Goal: Information Seeking & Learning: Learn about a topic

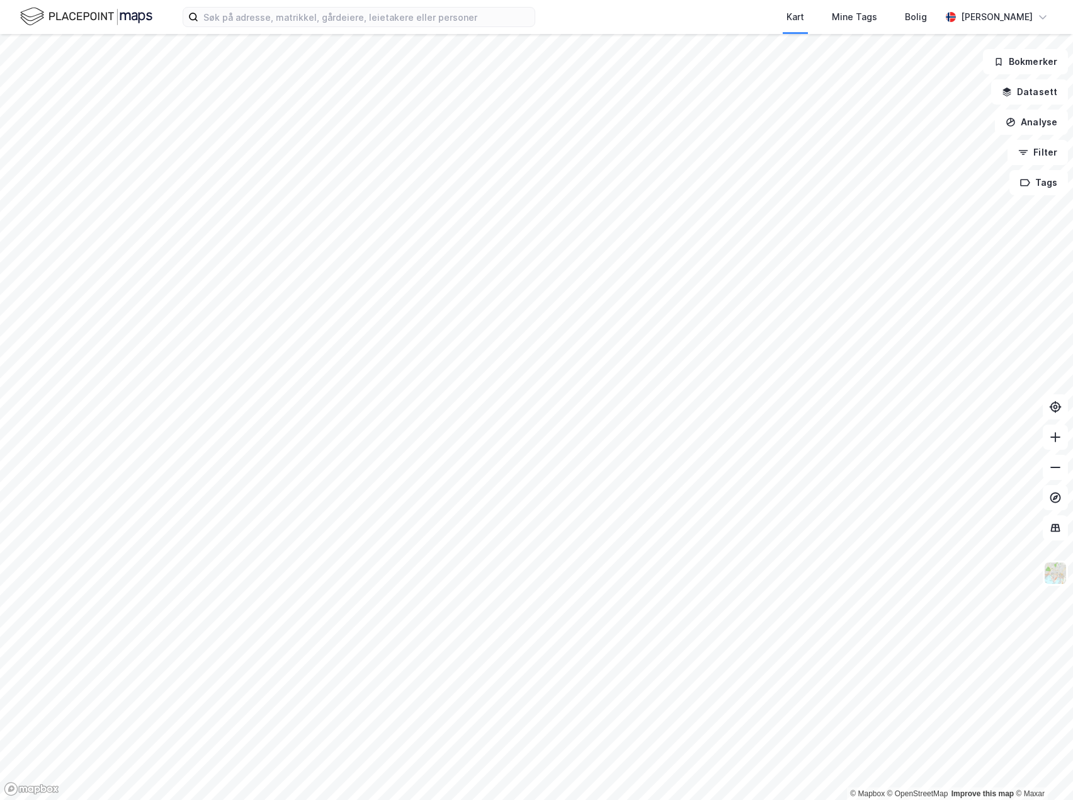
click at [343, 31] on div "Kart Mine Tags Bolig [PERSON_NAME]" at bounding box center [536, 17] width 1073 height 34
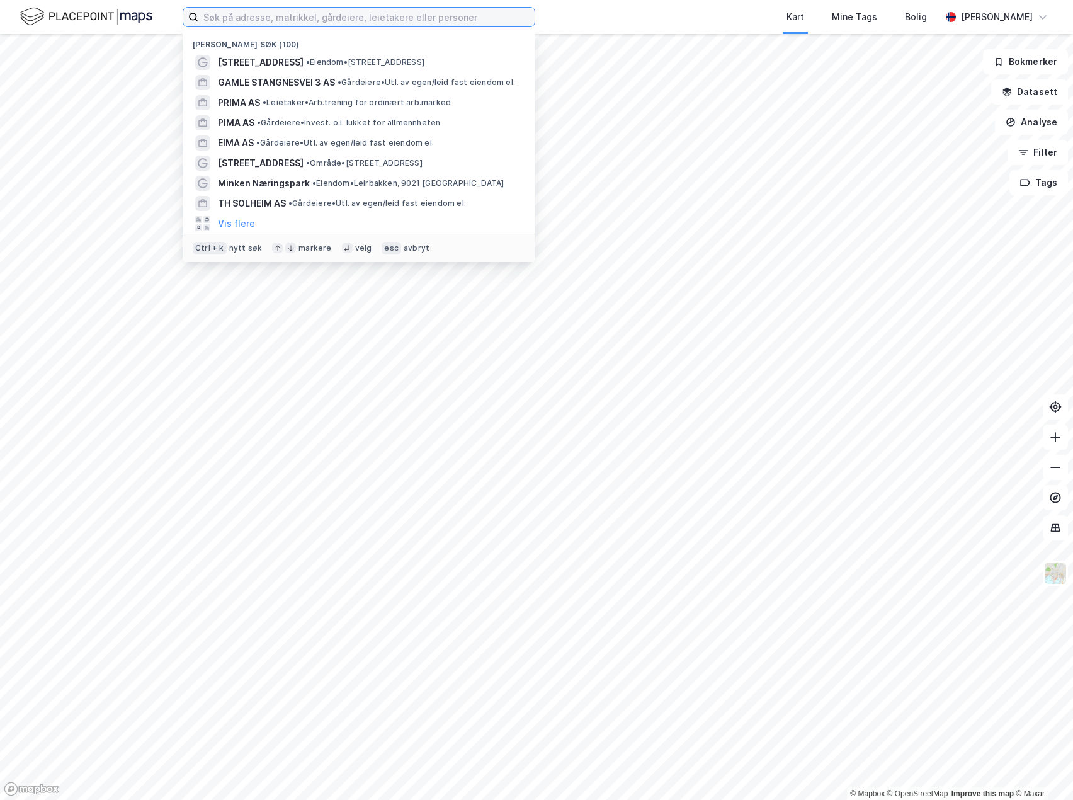
click at [345, 16] on input at bounding box center [366, 17] width 336 height 19
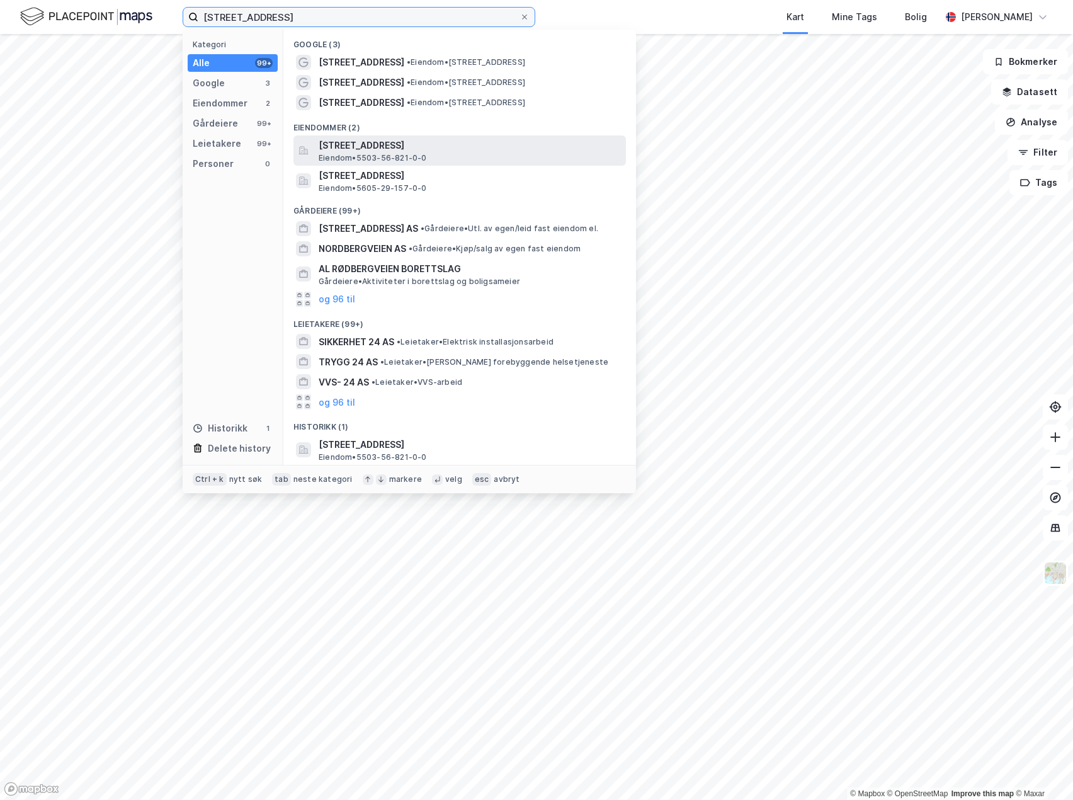
type input "[STREET_ADDRESS]"
click at [395, 149] on span "[STREET_ADDRESS]" at bounding box center [470, 145] width 302 height 15
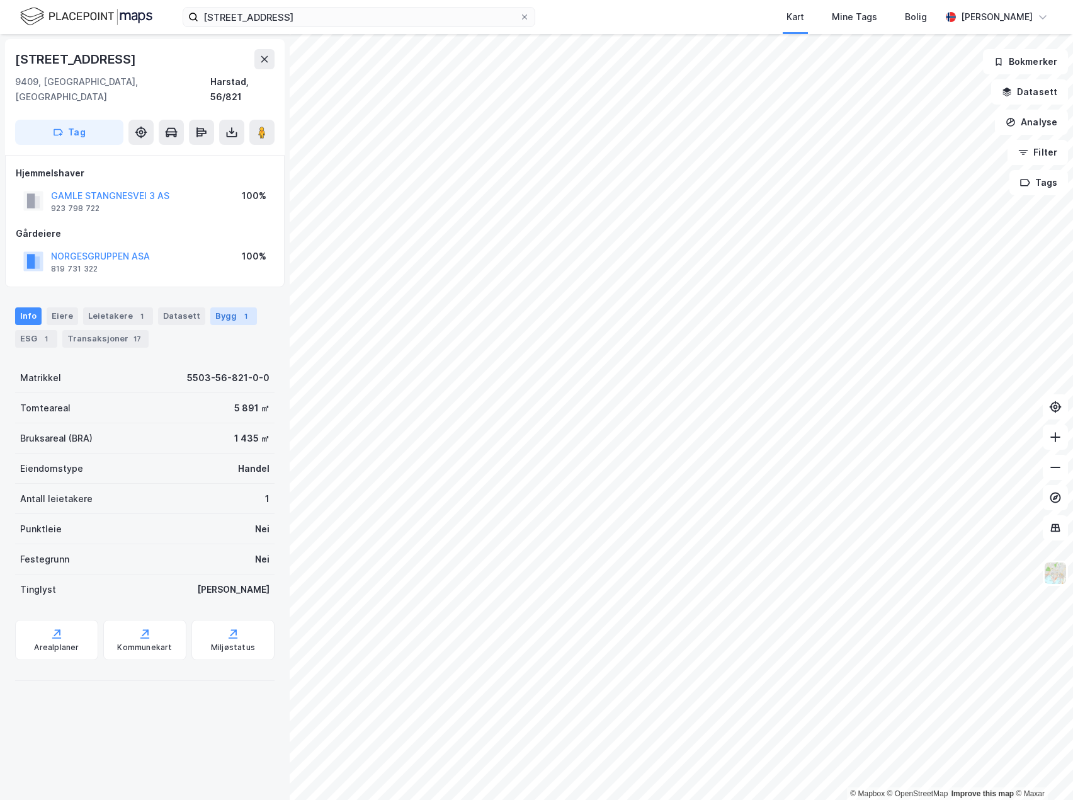
click at [211, 307] on div "Bygg 1" at bounding box center [233, 316] width 47 height 18
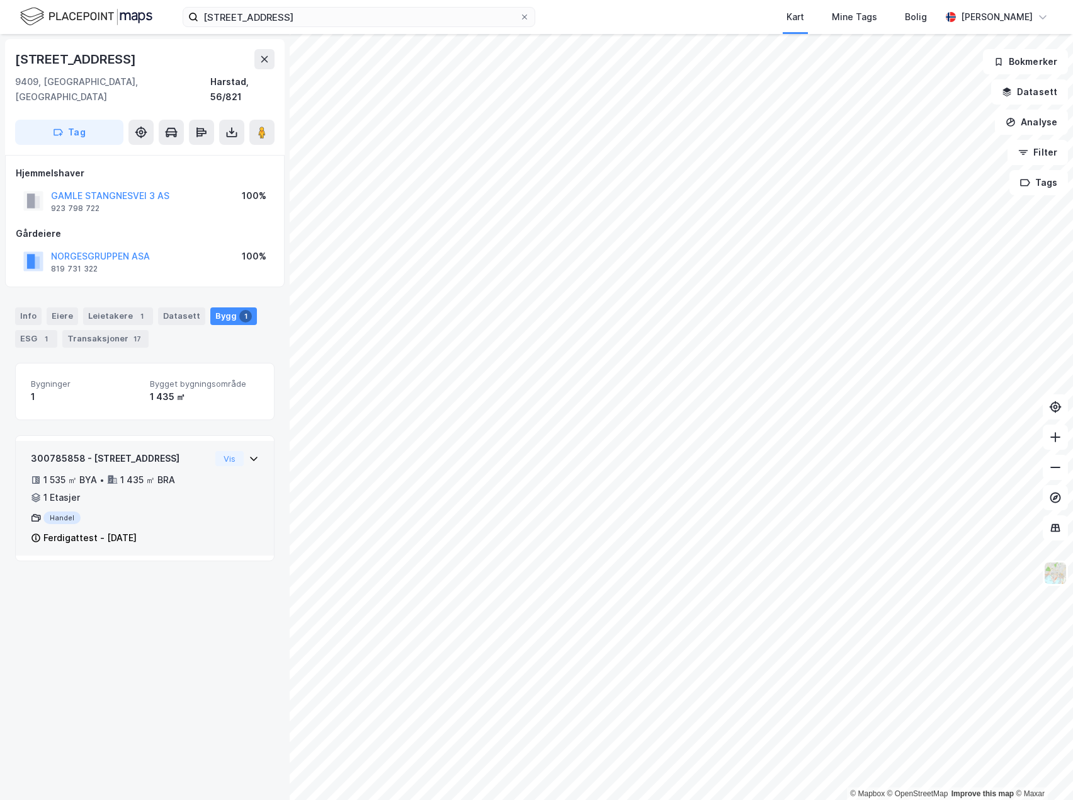
click at [169, 511] on div "Handel" at bounding box center [120, 517] width 179 height 13
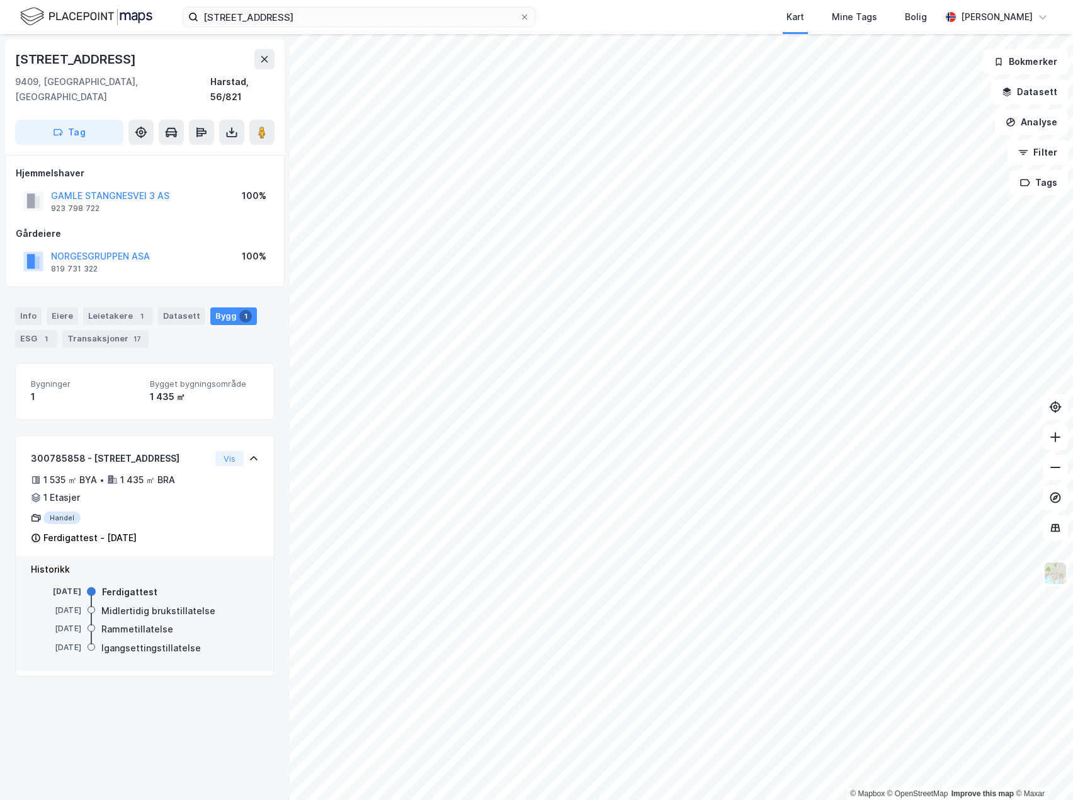
click at [180, 692] on div "[STREET_ADDRESS], [GEOGRAPHIC_DATA], 56/821 Tag Hjemmelshaver GAMLE STANGNESVEI…" at bounding box center [145, 417] width 290 height 766
click at [96, 697] on div "[STREET_ADDRESS], [GEOGRAPHIC_DATA], 56/821 Tag Hjemmelshaver GAMLE STANGNESVEI…" at bounding box center [145, 417] width 290 height 766
click at [188, 715] on div "[STREET_ADDRESS], [GEOGRAPHIC_DATA], 56/821 Tag Hjemmelshaver GAMLE STANGNESVEI…" at bounding box center [145, 417] width 290 height 766
click at [89, 330] on div "Transaksjoner 17" at bounding box center [105, 339] width 86 height 18
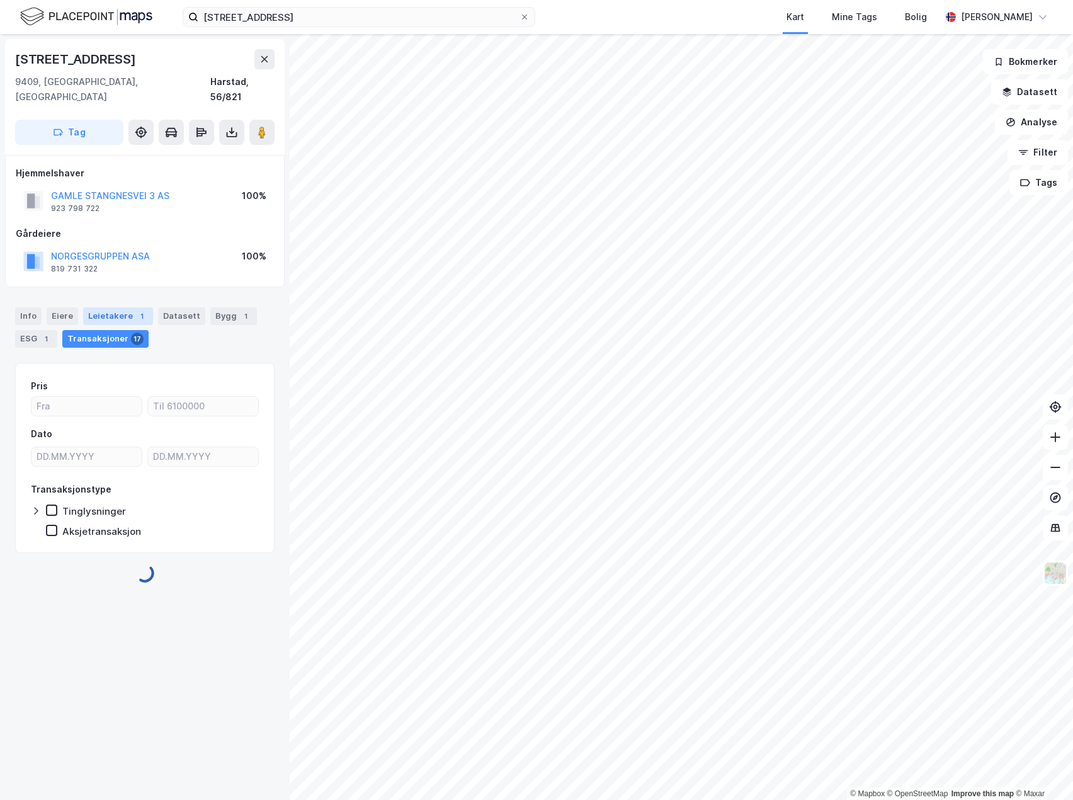
click at [102, 307] on div "Leietakere 1" at bounding box center [118, 316] width 70 height 18
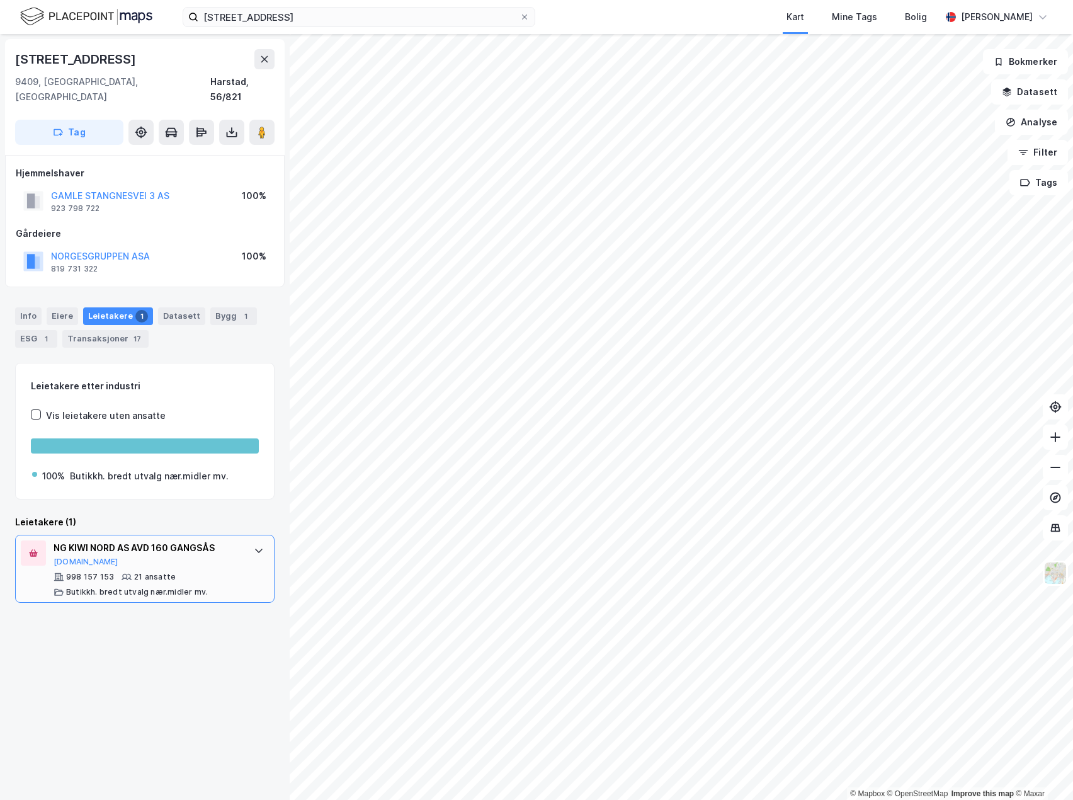
click at [132, 540] on div "NG KIWI NORD AS AVD 160 GANGSÅS" at bounding box center [148, 547] width 188 height 15
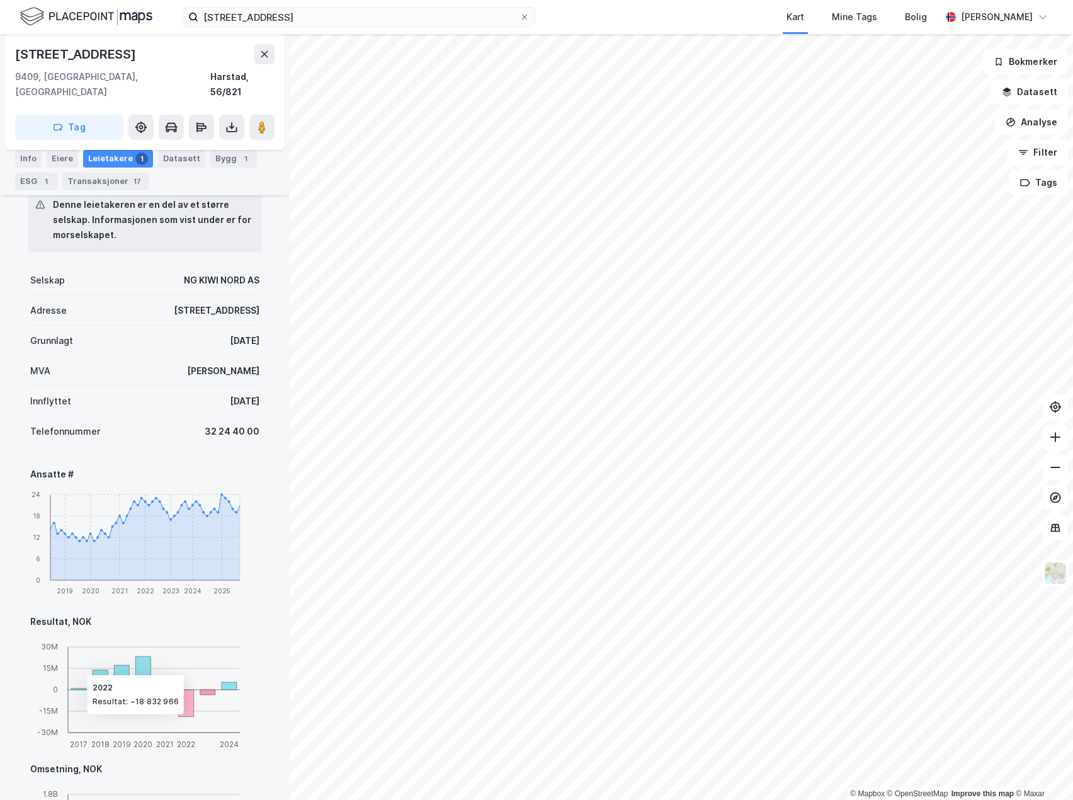
scroll to position [29, 0]
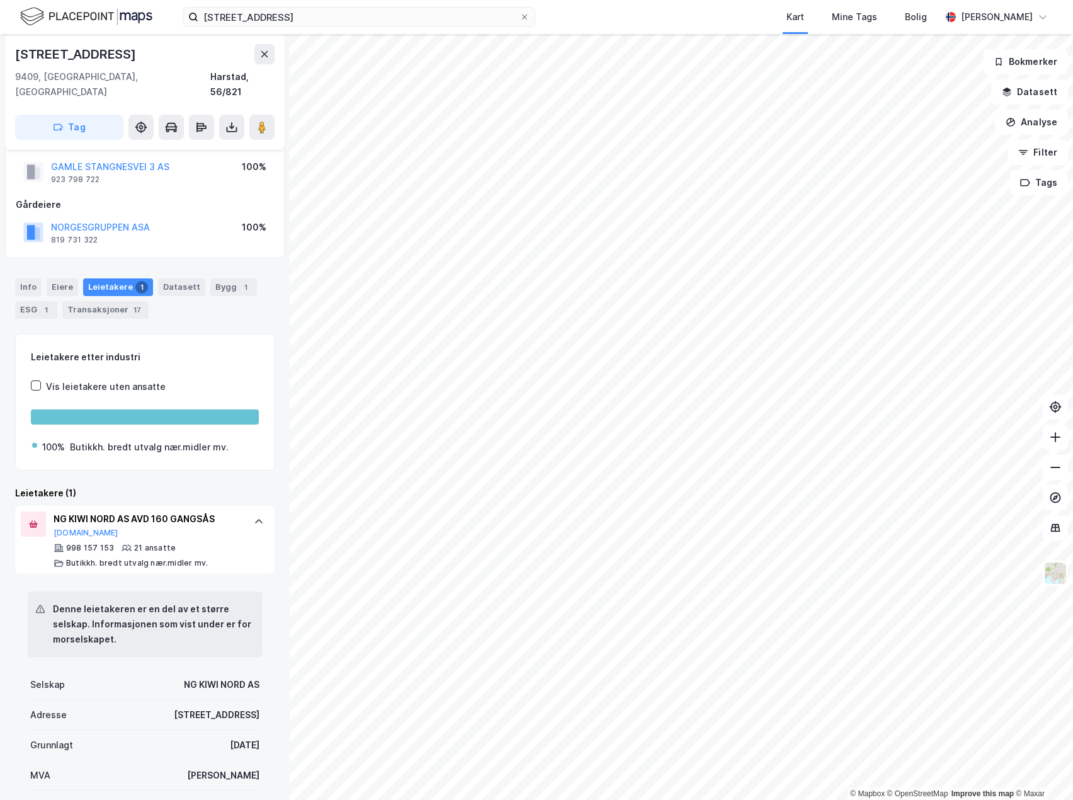
click at [130, 611] on div "Denne leietakeren er en del av et større selskap. Informasjonen som vist under …" at bounding box center [152, 623] width 199 height 45
click at [210, 300] on div "Info [PERSON_NAME] 1 Datasett Bygg 1 ESG 1 Transaksjoner 17" at bounding box center [144, 298] width 259 height 40
click at [176, 164] on div "GAMLE STANGNESVEI 3 AS 923 798 722 100%" at bounding box center [145, 172] width 258 height 30
click at [525, 18] on icon at bounding box center [525, 17] width 8 height 8
click at [520, 18] on input "[STREET_ADDRESS]" at bounding box center [358, 17] width 321 height 19
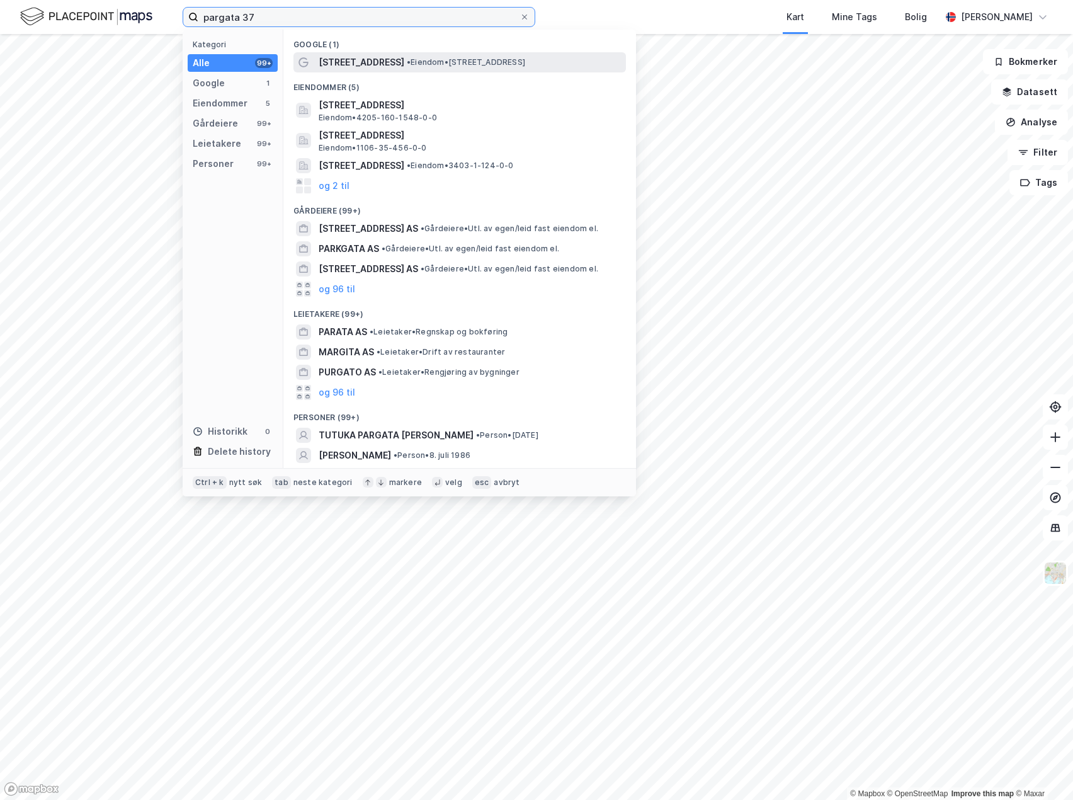
type input "pargata 37"
click at [425, 64] on span "• Eiendom • [STREET_ADDRESS]" at bounding box center [466, 62] width 118 height 10
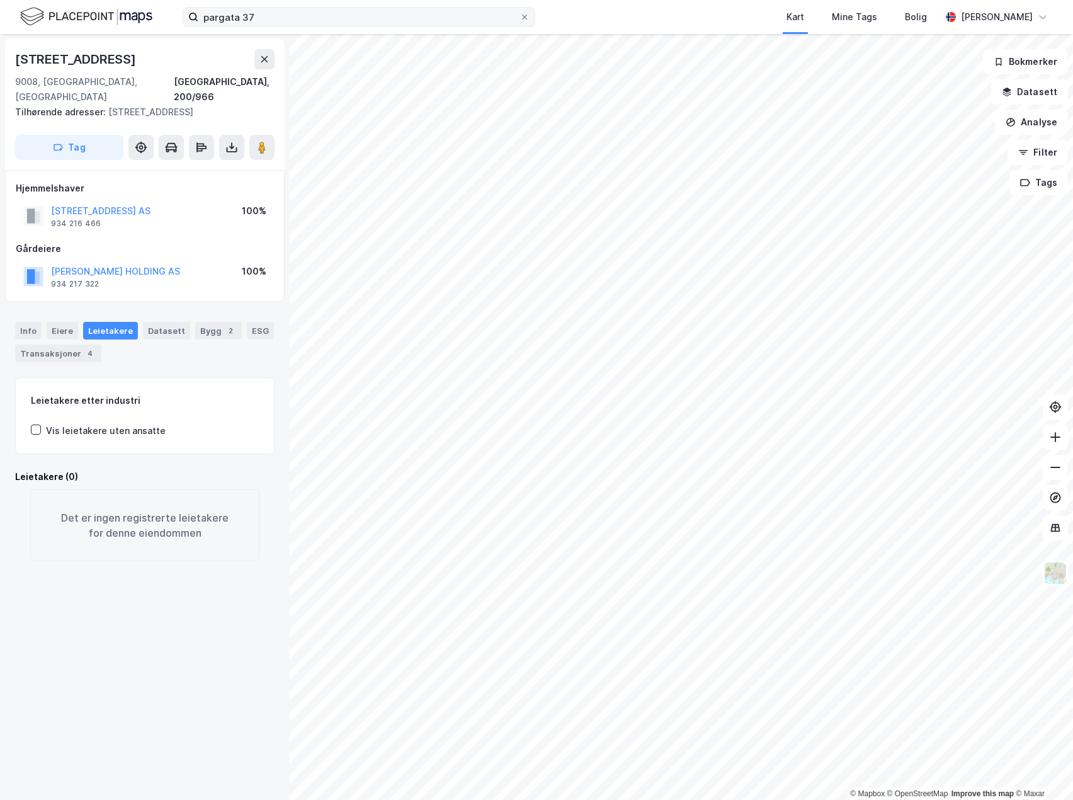
click at [231, 329] on div "Info [PERSON_NAME] Datasett Bygg 2 ESG Transaksjoner 4" at bounding box center [144, 342] width 259 height 40
click at [203, 322] on div "Bygg 2" at bounding box center [218, 331] width 47 height 18
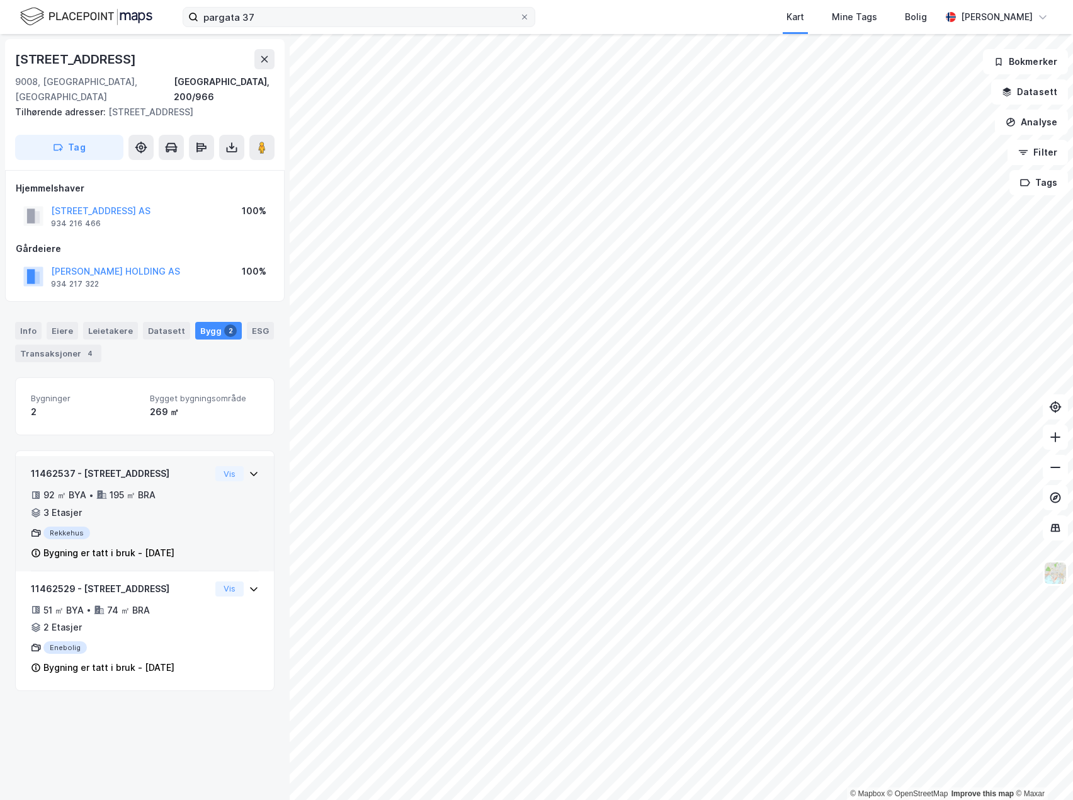
click at [196, 526] on div "Rekkehus" at bounding box center [120, 532] width 179 height 13
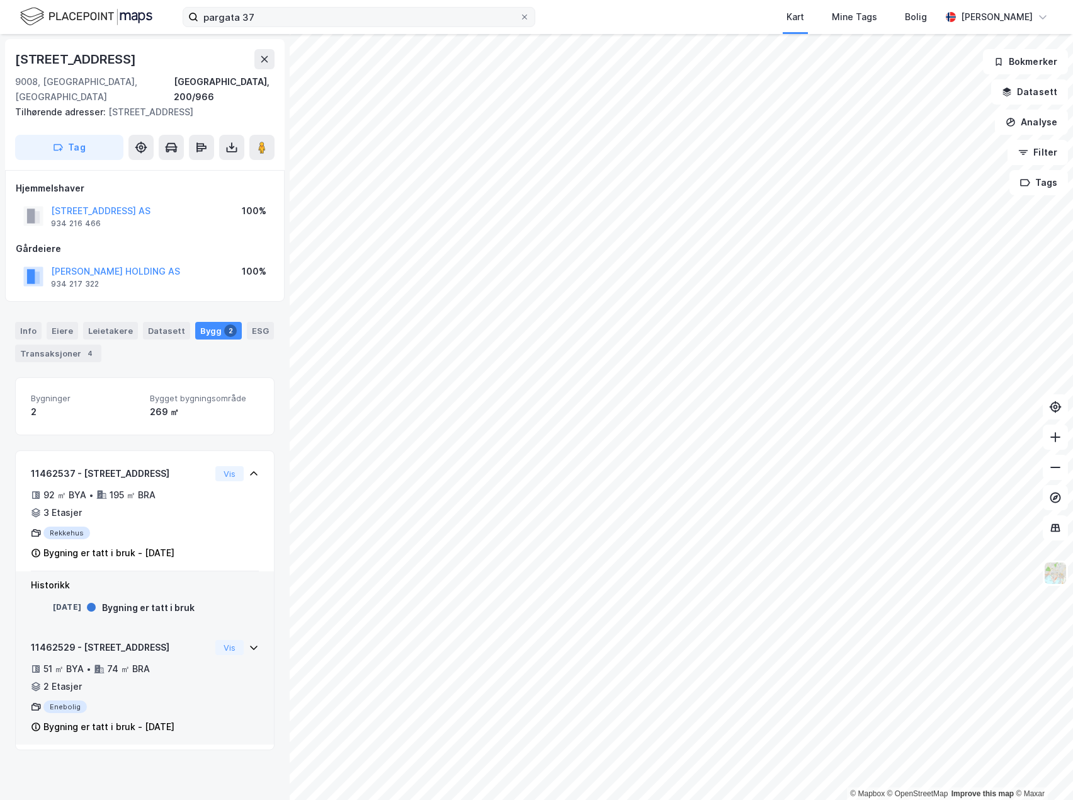
click at [202, 700] on div "11462529 - [STREET_ADDRESS] 51 ㎡ BYA • 74 ㎡ BRA • 2 Etasjer Enebolig Bygning er…" at bounding box center [145, 692] width 228 height 105
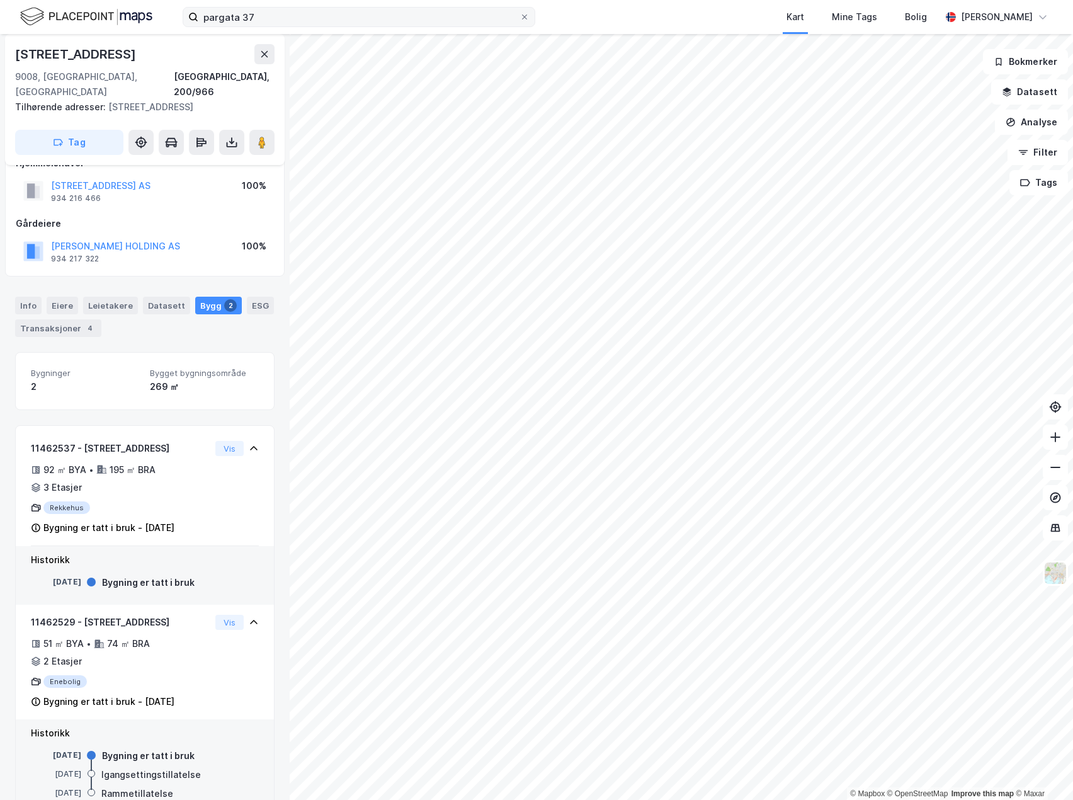
scroll to position [47, 0]
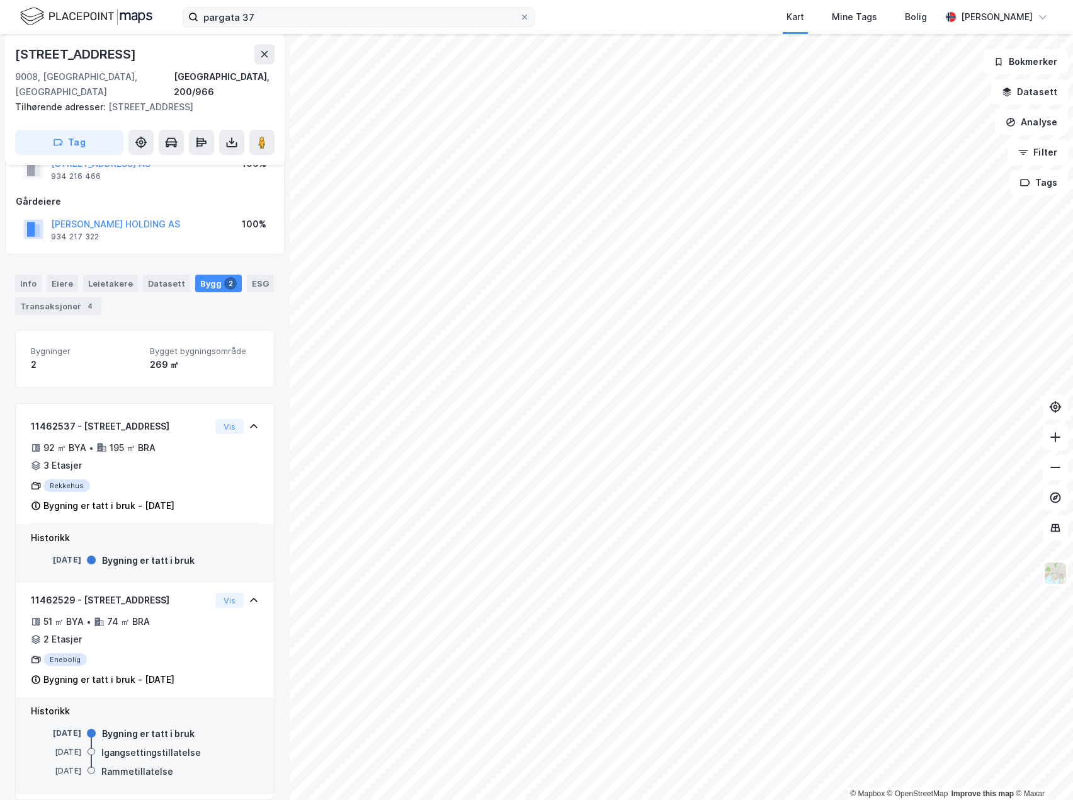
click at [87, 554] on div "[DATE] Bygning er tatt i bruk" at bounding box center [145, 561] width 228 height 14
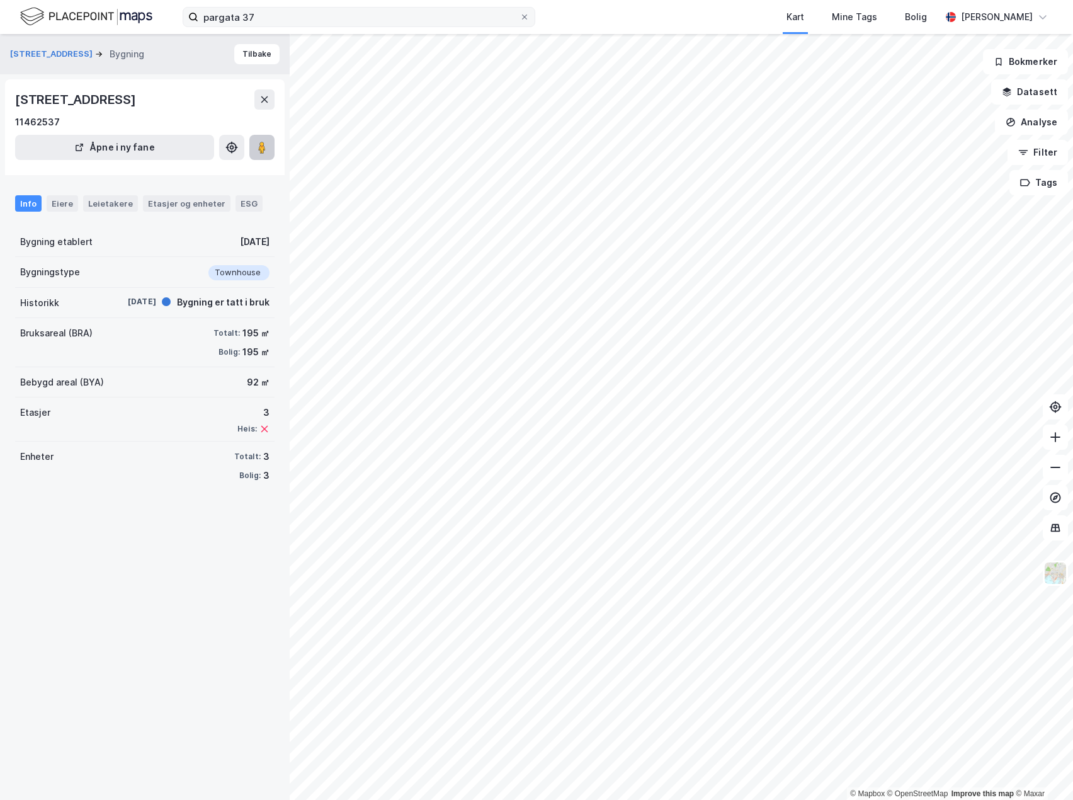
click at [258, 156] on button at bounding box center [261, 147] width 25 height 25
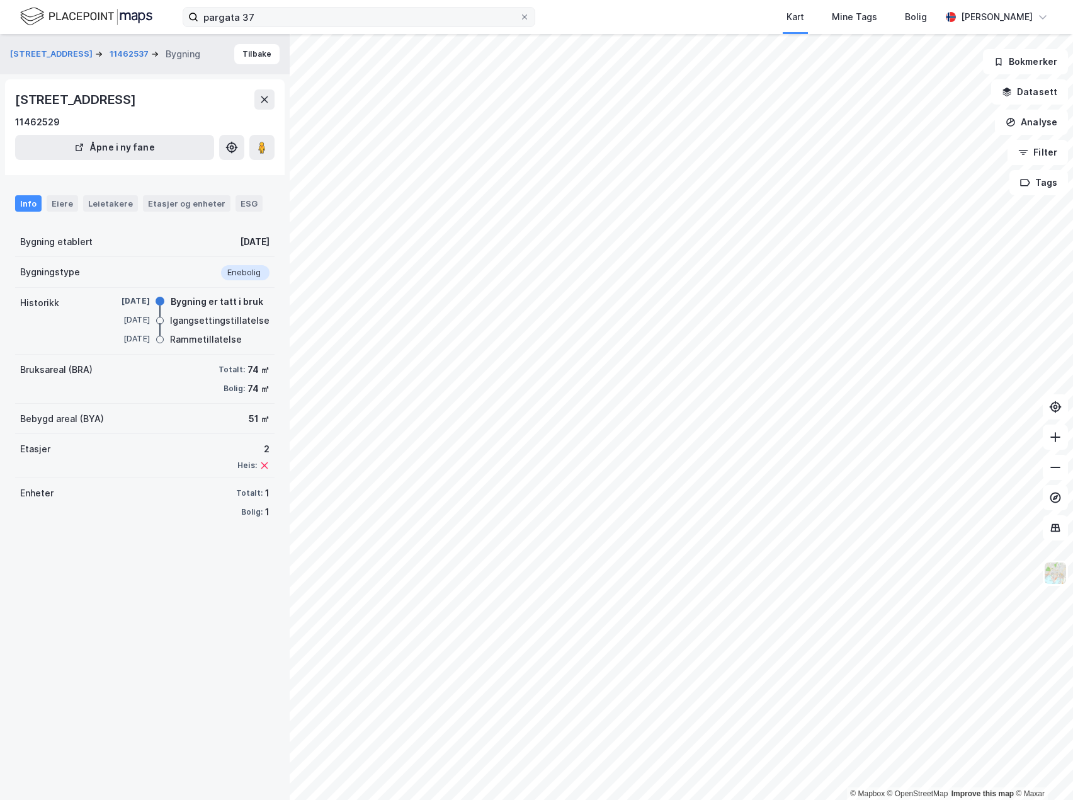
click at [173, 248] on div "Bygning etablert [DATE]" at bounding box center [144, 242] width 259 height 30
click at [188, 302] on div "Bygning er tatt i bruk" at bounding box center [217, 301] width 93 height 15
click at [169, 286] on div "Bygningstype Enebolig" at bounding box center [144, 272] width 259 height 31
click at [103, 205] on div "Leietakere" at bounding box center [110, 203] width 55 height 16
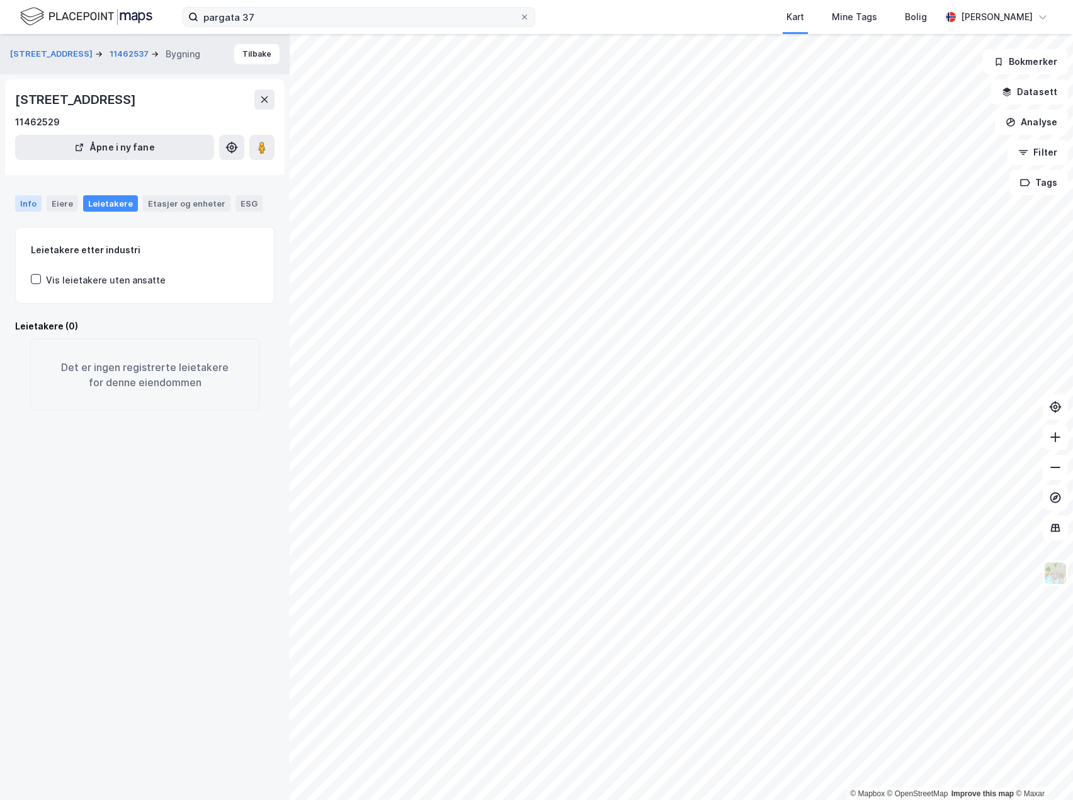
click at [25, 200] on div "Info" at bounding box center [28, 203] width 26 height 16
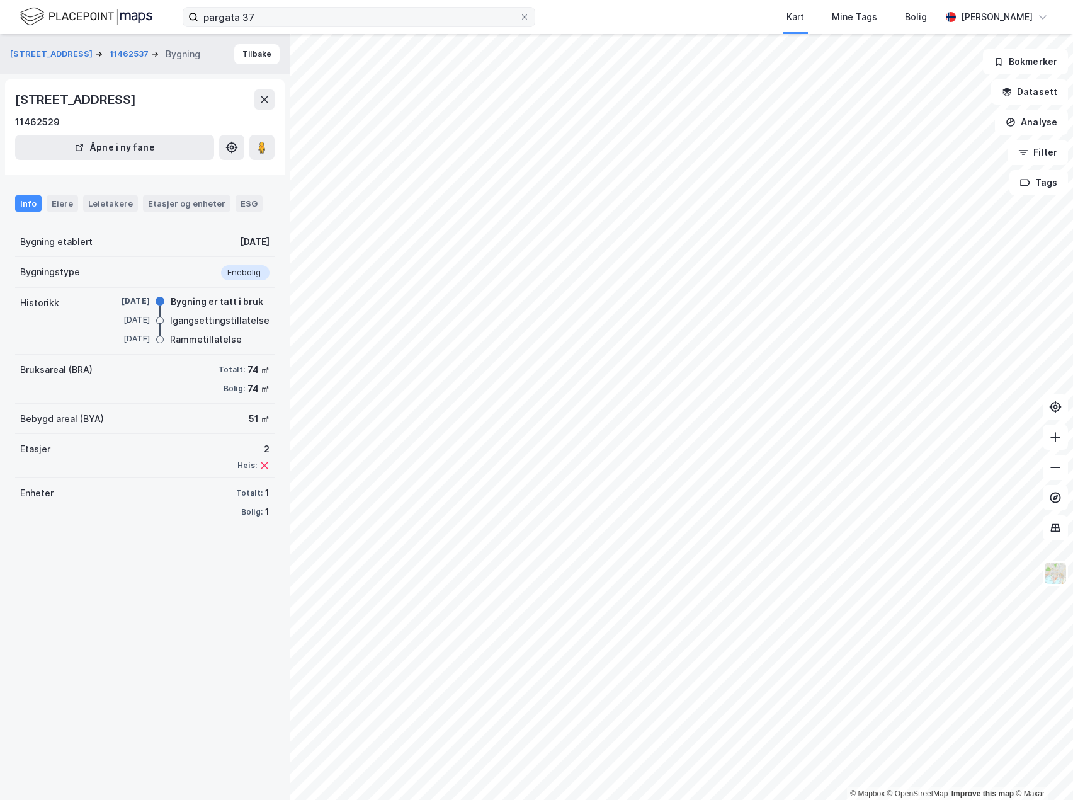
click at [251, 450] on div "2" at bounding box center [253, 448] width 32 height 15
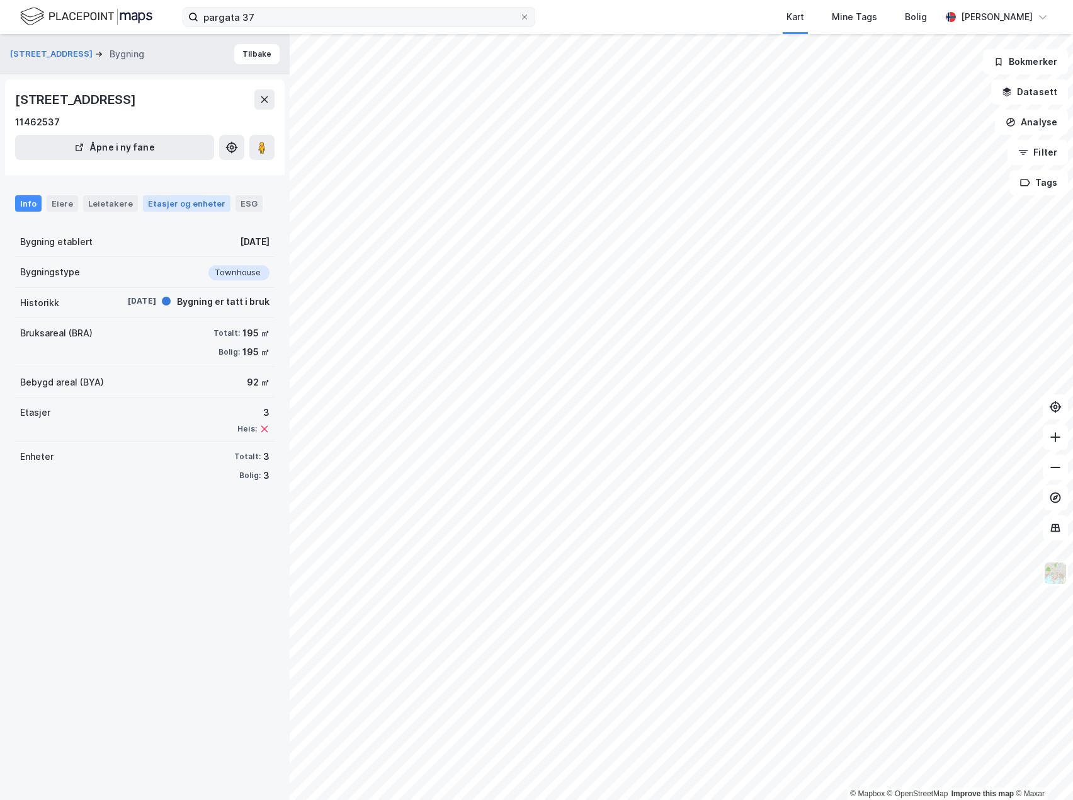
click at [194, 198] on div "Etasjer og enheter" at bounding box center [186, 203] width 77 height 11
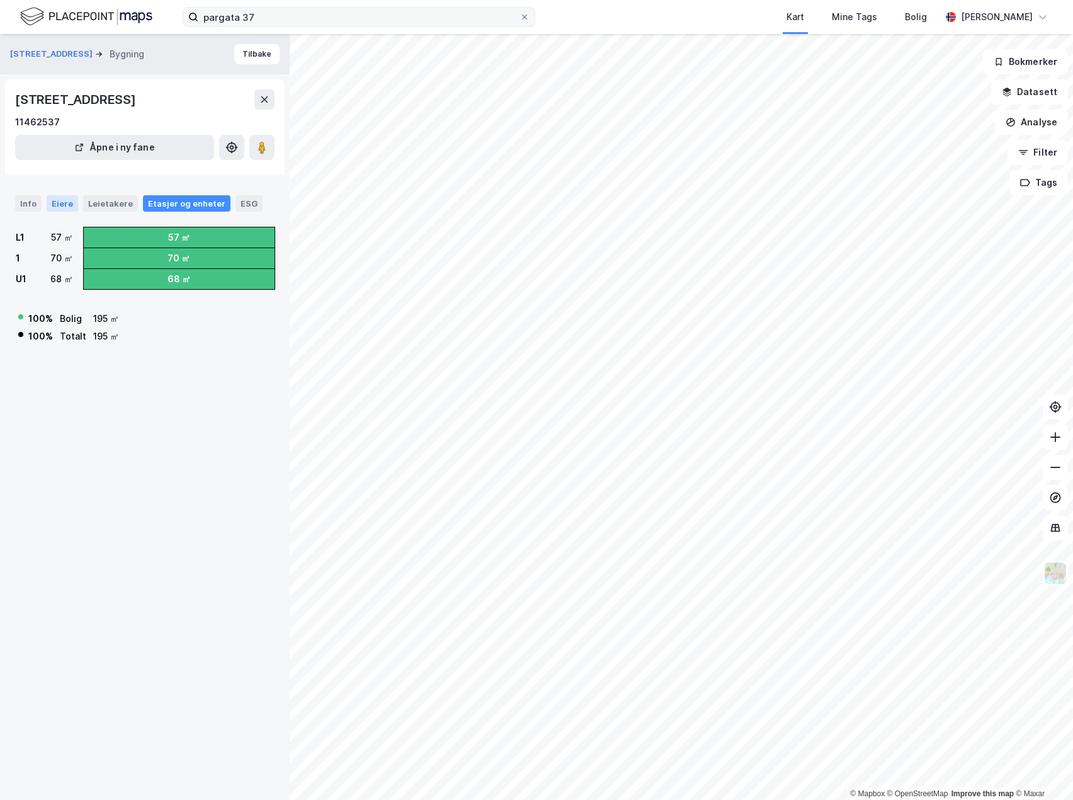
click at [53, 195] on div "Eiere" at bounding box center [62, 203] width 31 height 16
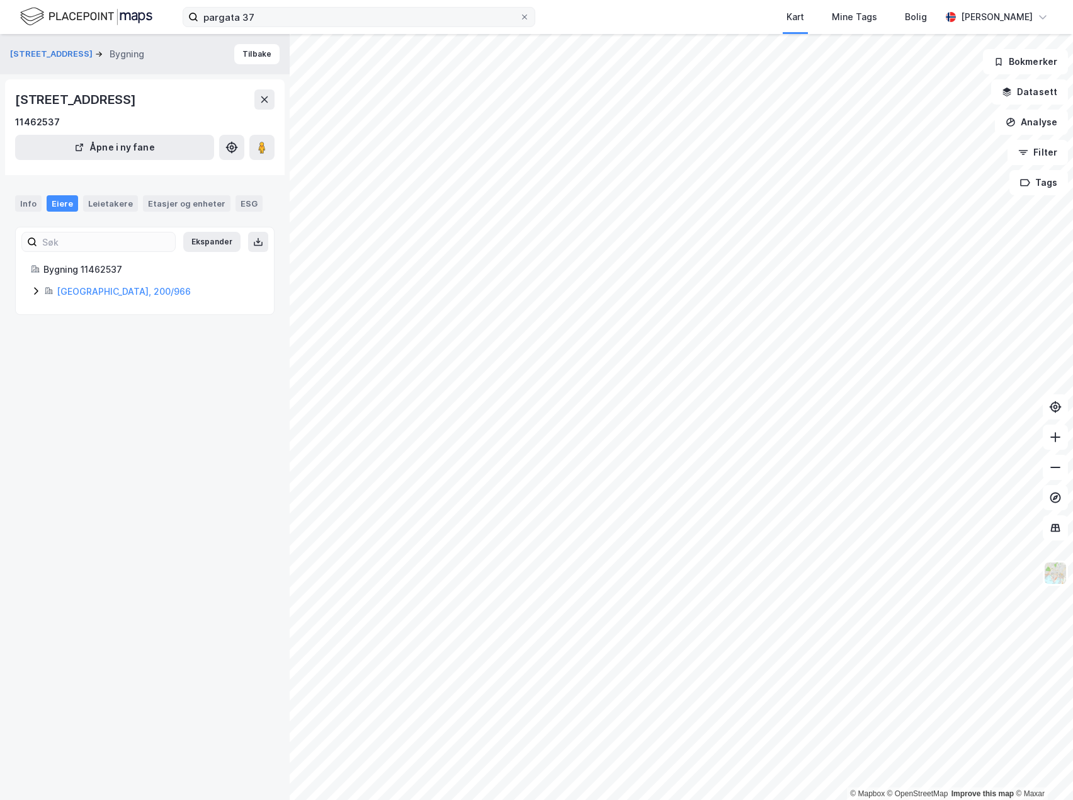
click at [41, 199] on div "Info Eiere Leietakere Etasjer og enheter ESG" at bounding box center [144, 203] width 259 height 16
click at [28, 195] on div "Info" at bounding box center [28, 203] width 26 height 16
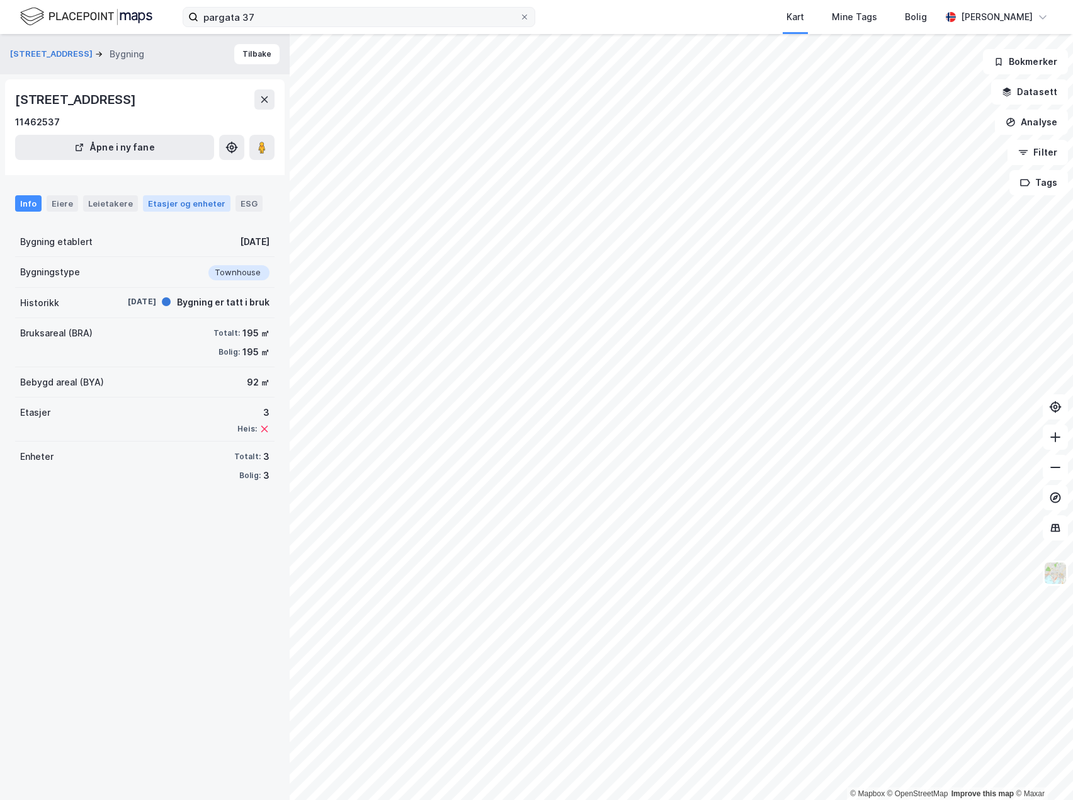
click at [176, 198] on div "Etasjer og enheter" at bounding box center [186, 203] width 77 height 11
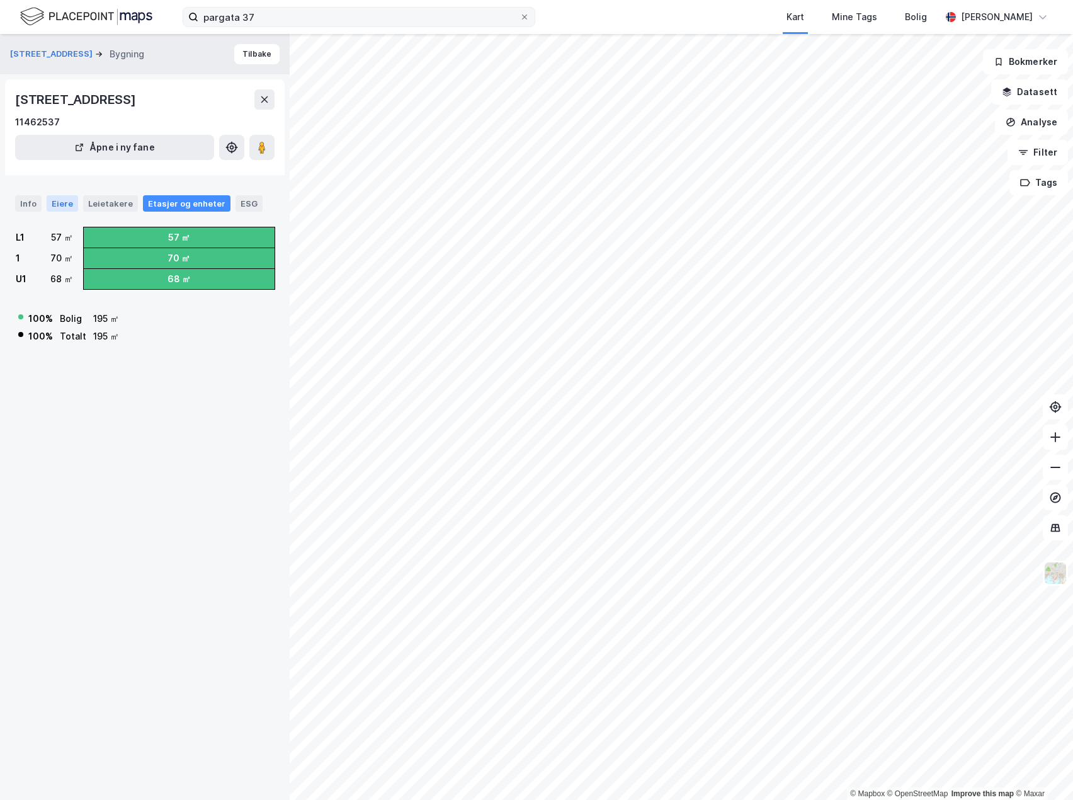
click at [71, 200] on div "Eiere" at bounding box center [62, 203] width 31 height 16
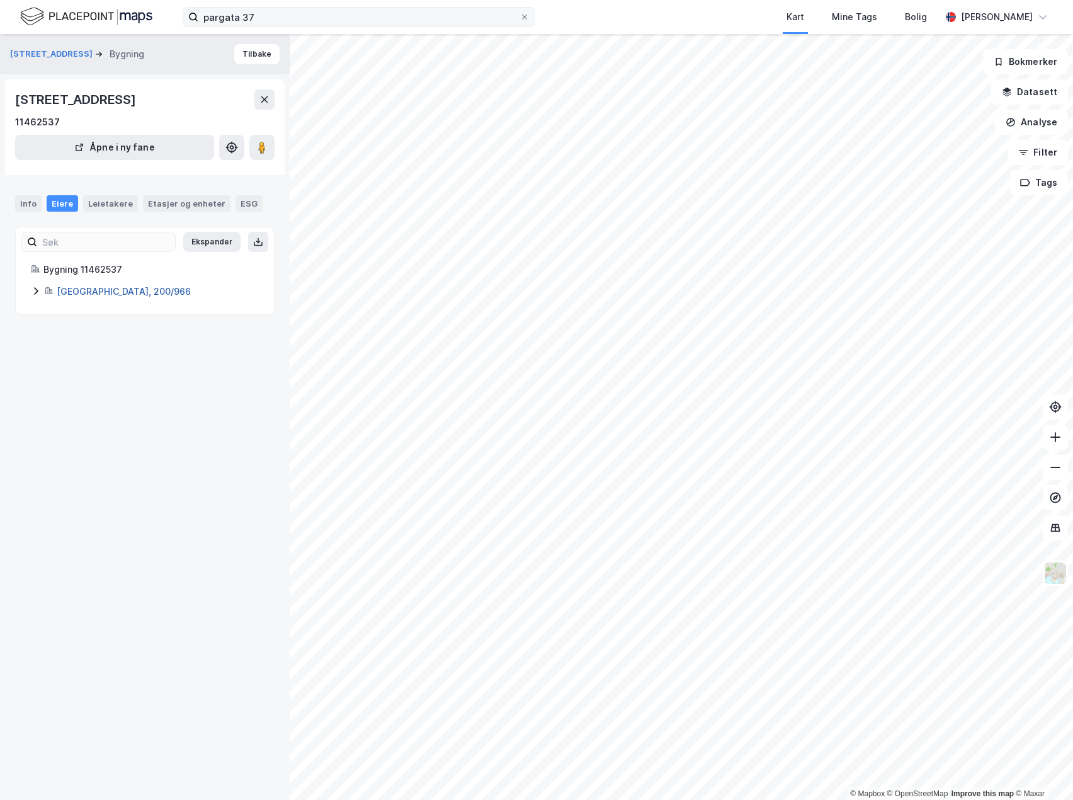
click at [73, 290] on link "[GEOGRAPHIC_DATA], 200/966" at bounding box center [124, 291] width 134 height 11
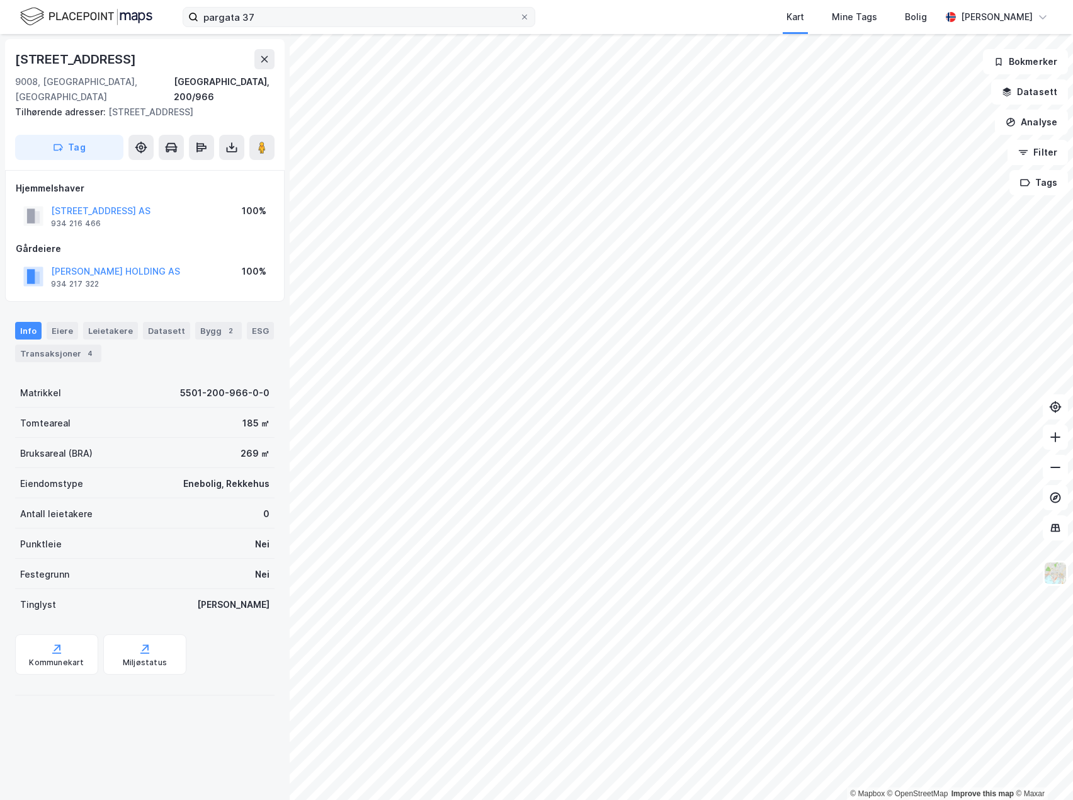
click at [125, 358] on div "Info Eiere Leietakere Datasett Bygg 2 ESG Transaksjoner 4 Matrikkel 5501-200-96…" at bounding box center [144, 504] width 259 height 394
